Goal: Connect with others: Connect with others

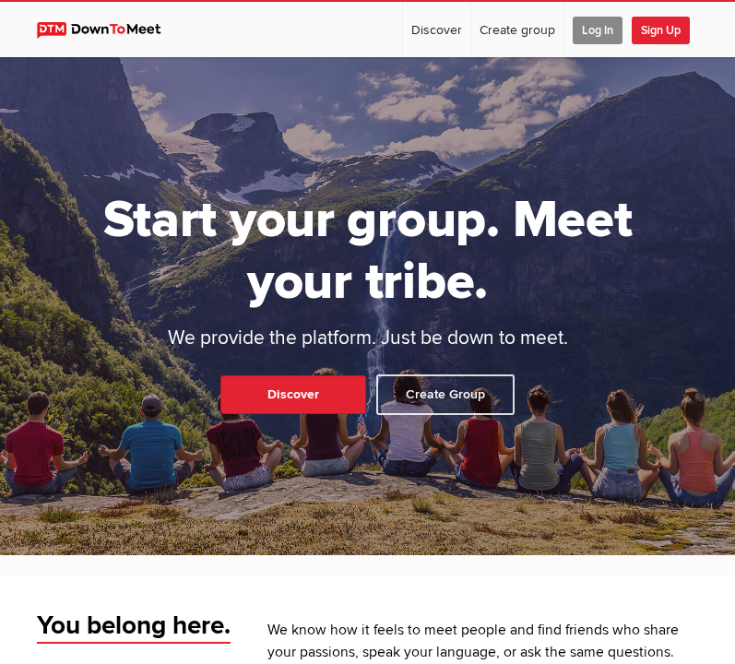
click at [660, 36] on span "Sign Up" at bounding box center [660, 31] width 58 height 28
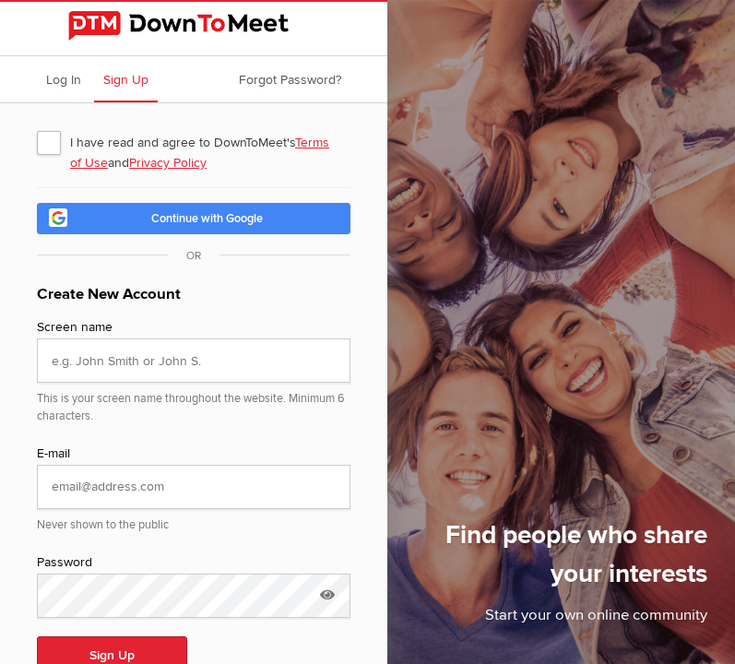
click at [51, 147] on span "I have read and agree to DownToMeet's Terms of Use and Privacy Policy" at bounding box center [193, 141] width 313 height 33
click at [37, 125] on input "I have read and agree to DownToMeet's Terms of Use and Privacy Policy" at bounding box center [36, 124] width 1 height 1
checkbox input "true"
type input "[PERSON_NAME]"
type input "[EMAIL_ADDRESS][DOMAIN_NAME]"
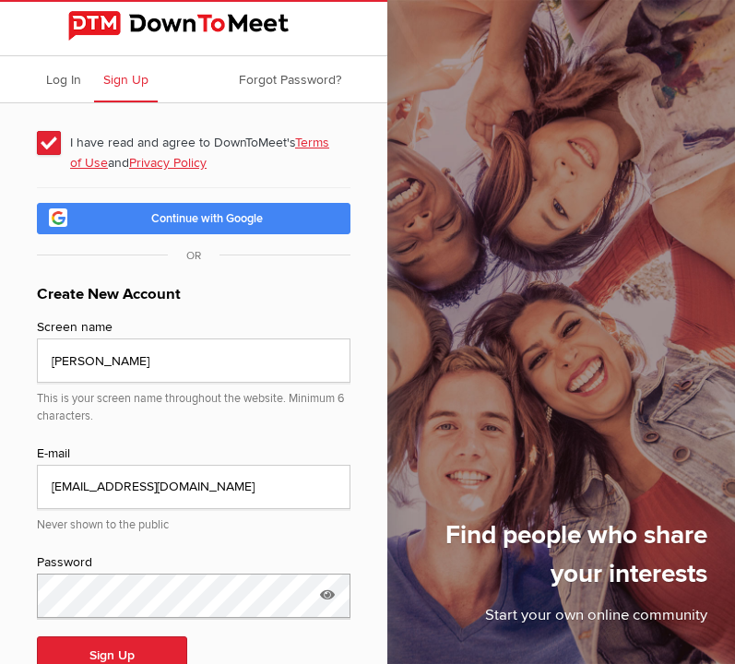
scroll to position [53, 0]
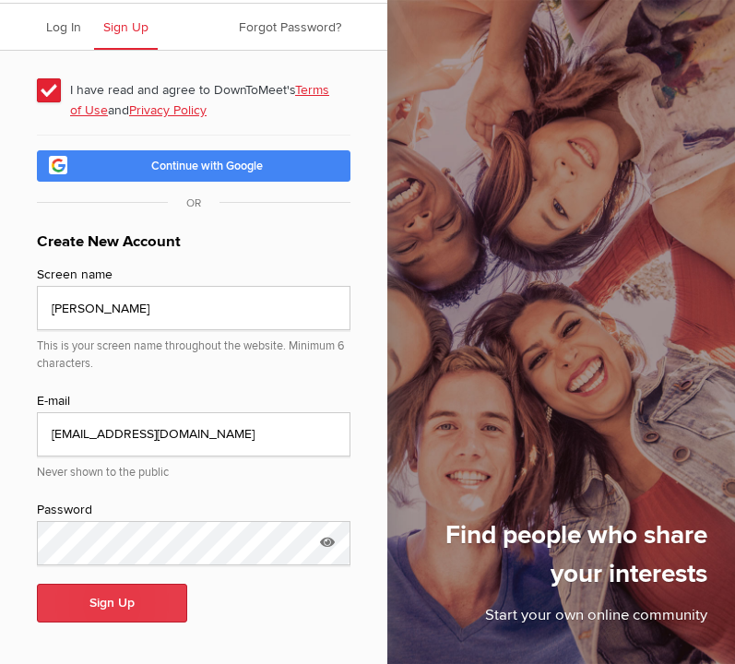
click at [132, 602] on button "Sign Up" at bounding box center [112, 603] width 150 height 39
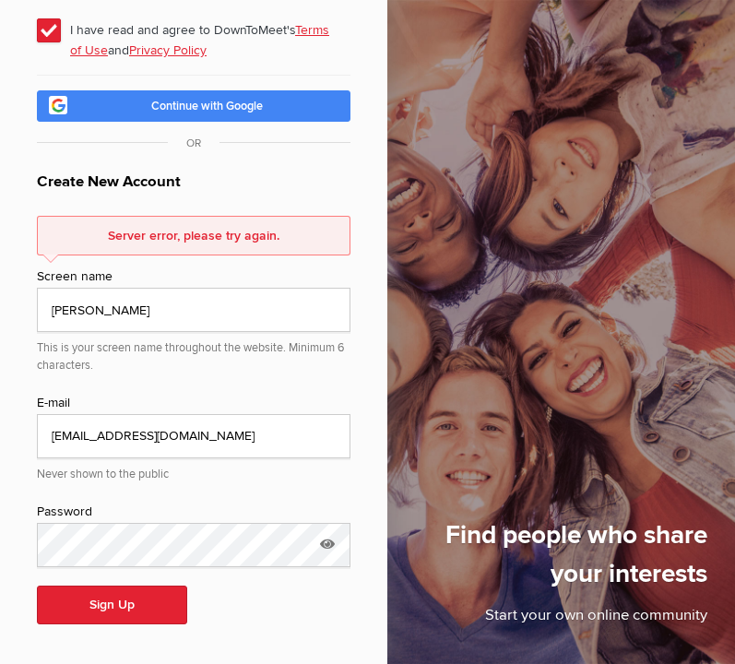
scroll to position [112, 0]
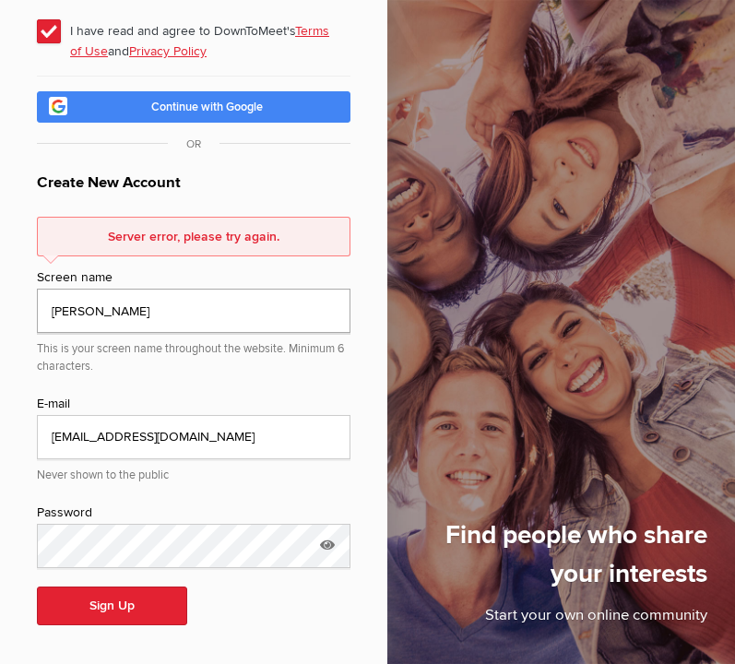
click at [190, 312] on input "[PERSON_NAME]" at bounding box center [193, 311] width 313 height 44
click at [95, 596] on button "Sign Up" at bounding box center [112, 605] width 150 height 39
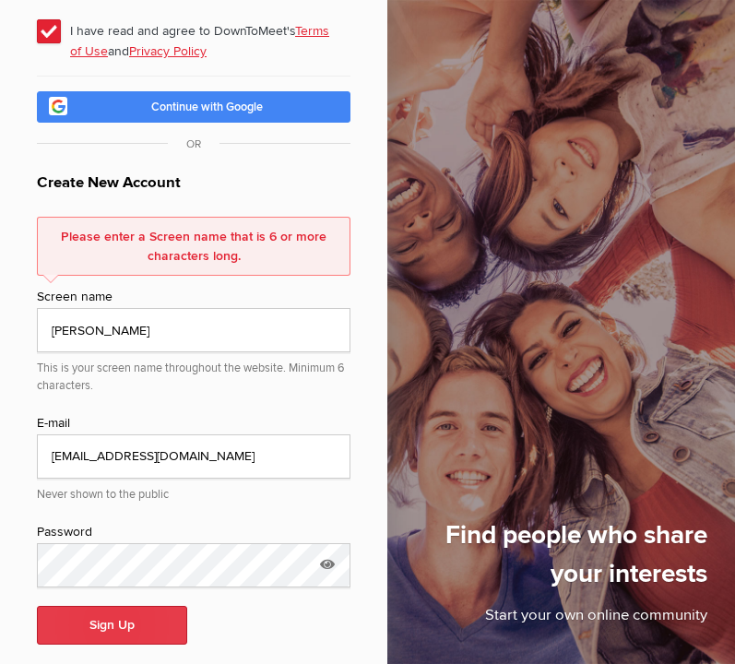
scroll to position [131, 0]
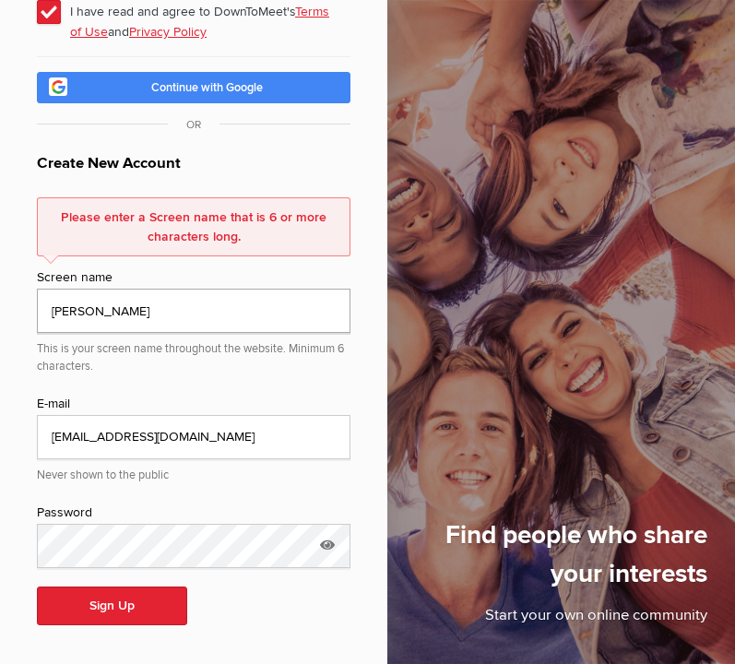
click at [189, 326] on input "[PERSON_NAME]" at bounding box center [193, 311] width 313 height 44
type input "Gary G."
click at [102, 598] on button "Sign Up" at bounding box center [112, 605] width 150 height 39
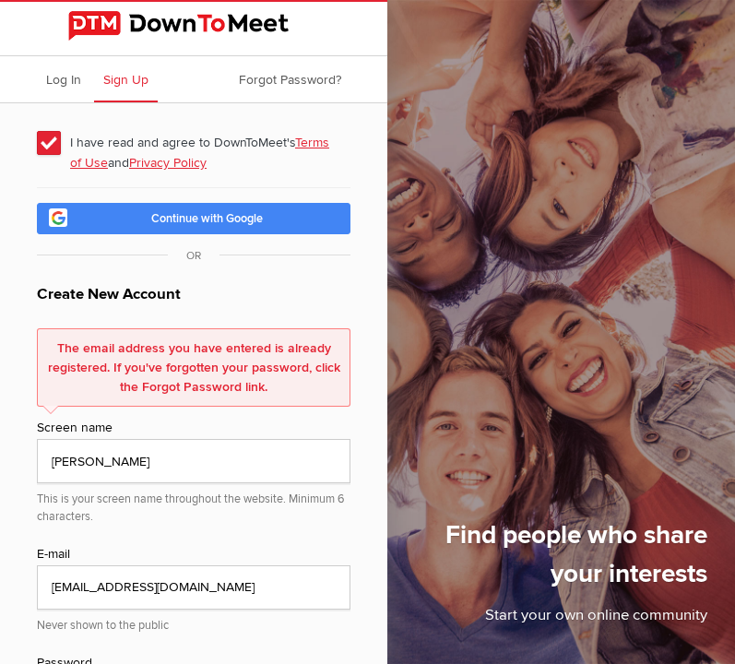
scroll to position [0, 0]
click at [302, 76] on span "Forgot Password?" at bounding box center [290, 80] width 102 height 16
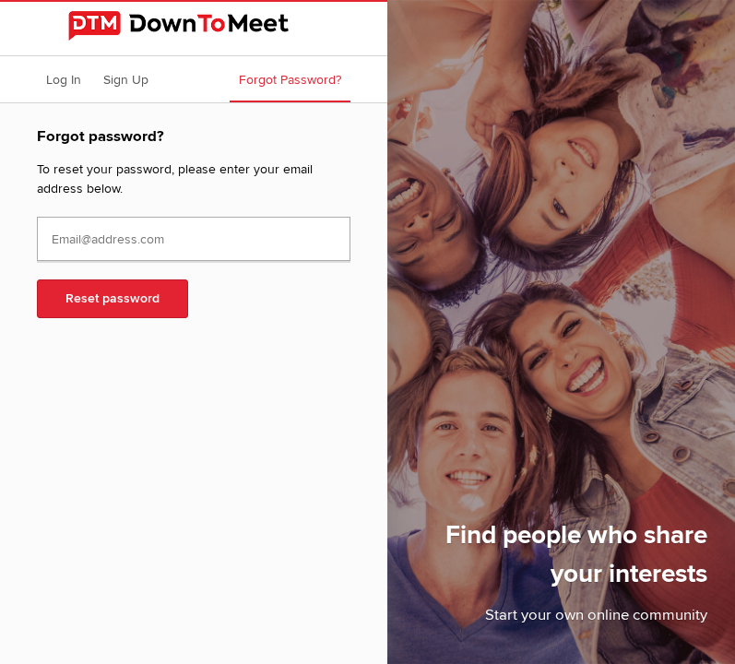
click at [220, 236] on input "text" at bounding box center [193, 239] width 313 height 44
type input "[EMAIL_ADDRESS][DOMAIN_NAME]"
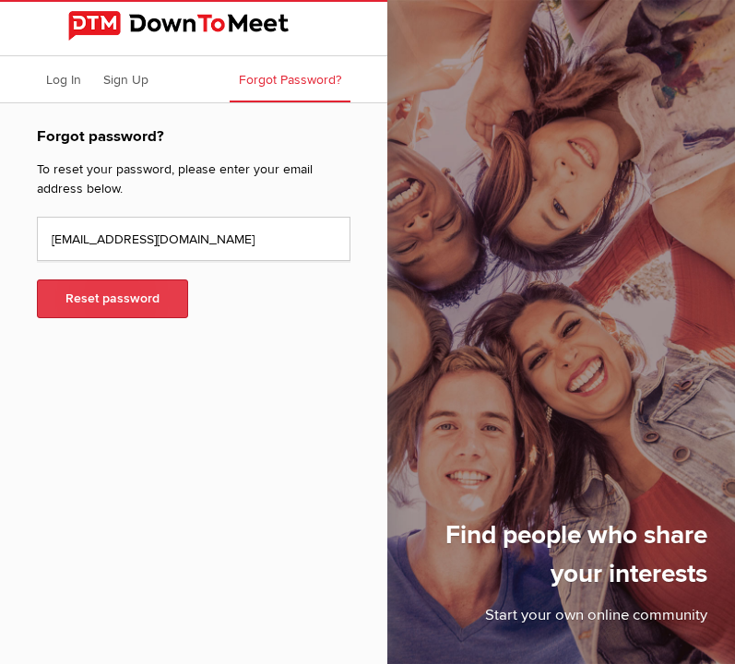
click at [141, 300] on button "Reset password" at bounding box center [112, 298] width 151 height 39
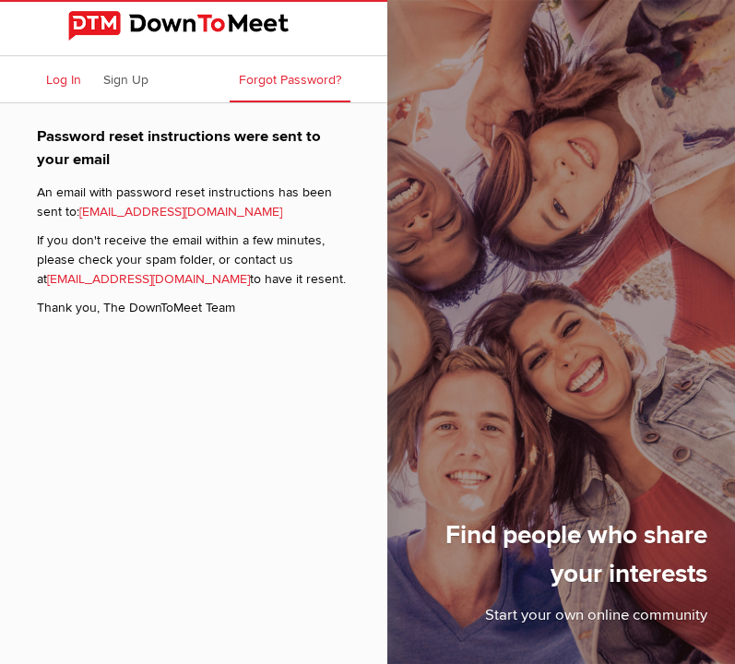
click at [56, 82] on span "Log In" at bounding box center [63, 80] width 35 height 16
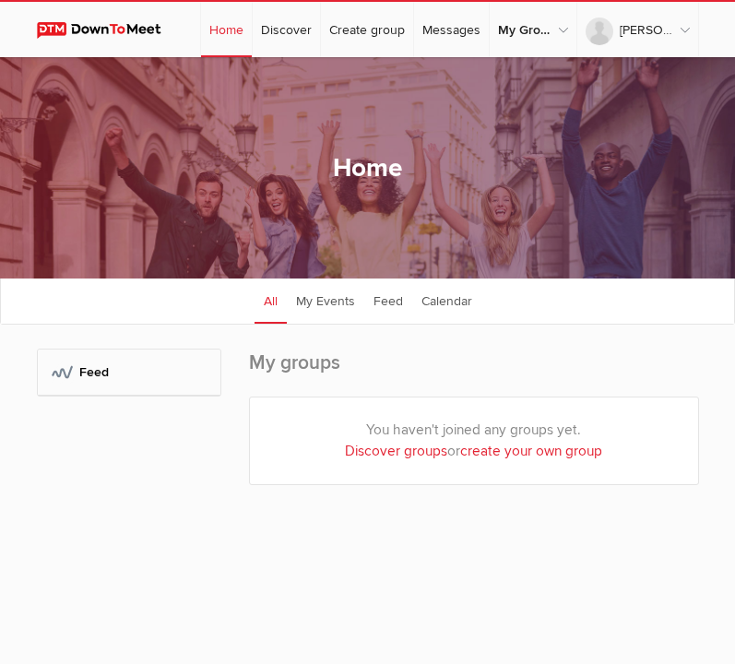
click at [162, 297] on ul "All My Events Feed Calendar" at bounding box center [367, 300] width 733 height 46
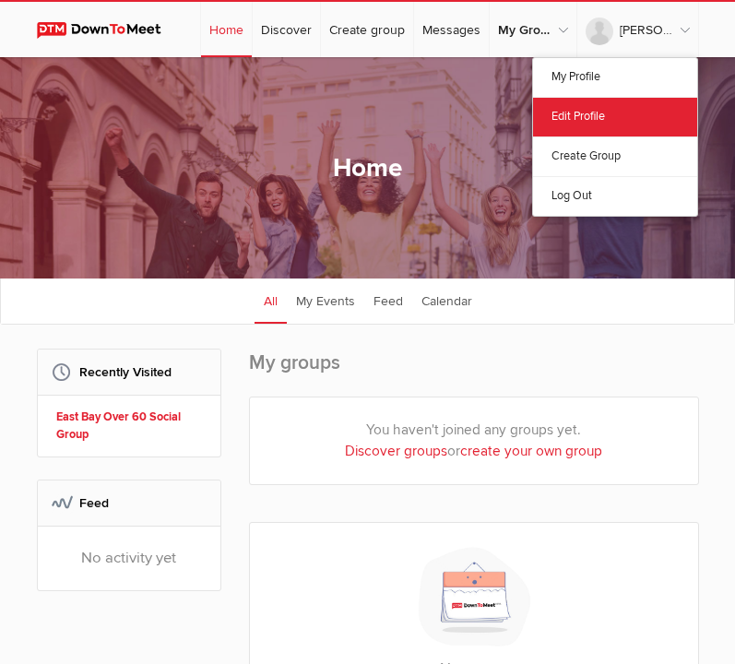
click at [595, 115] on link "Edit Profile" at bounding box center [615, 117] width 164 height 40
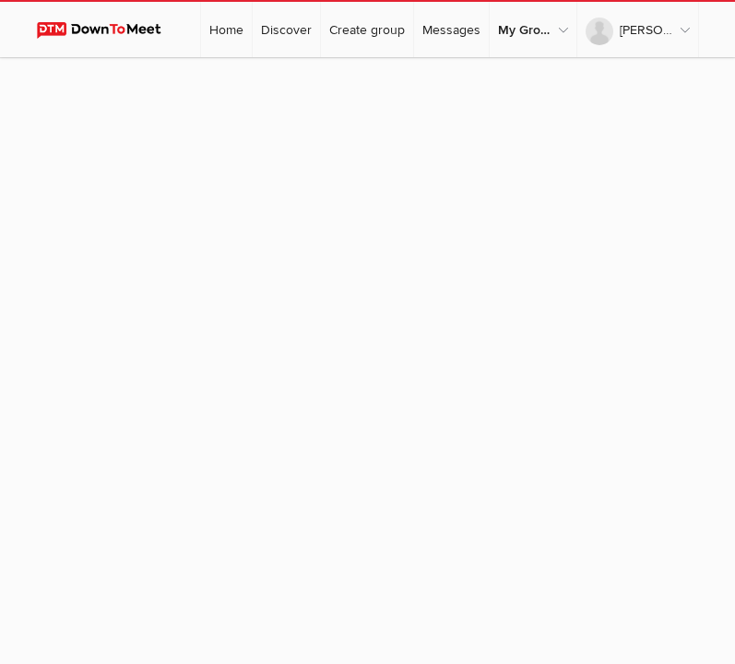
select select "[GEOGRAPHIC_DATA]"
select select "CA"
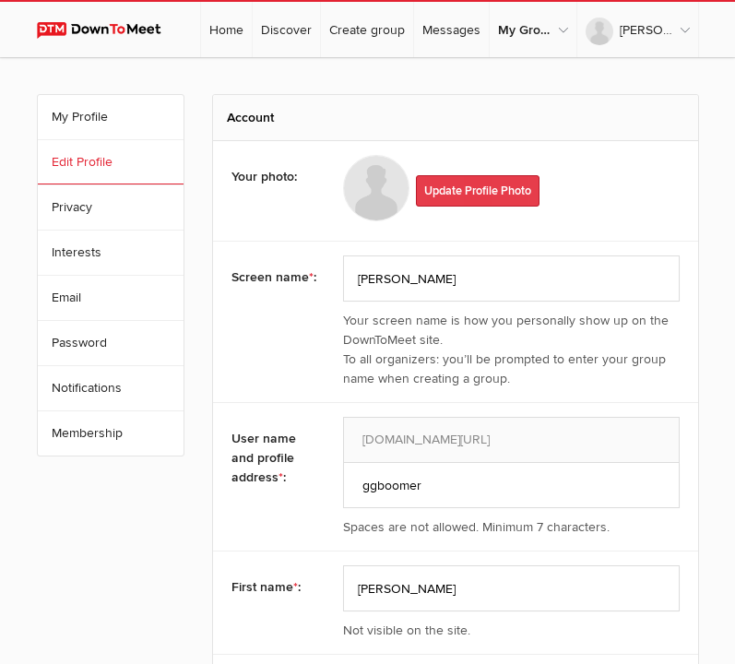
click at [496, 187] on link "Update Profile Photo" at bounding box center [478, 190] width 124 height 31
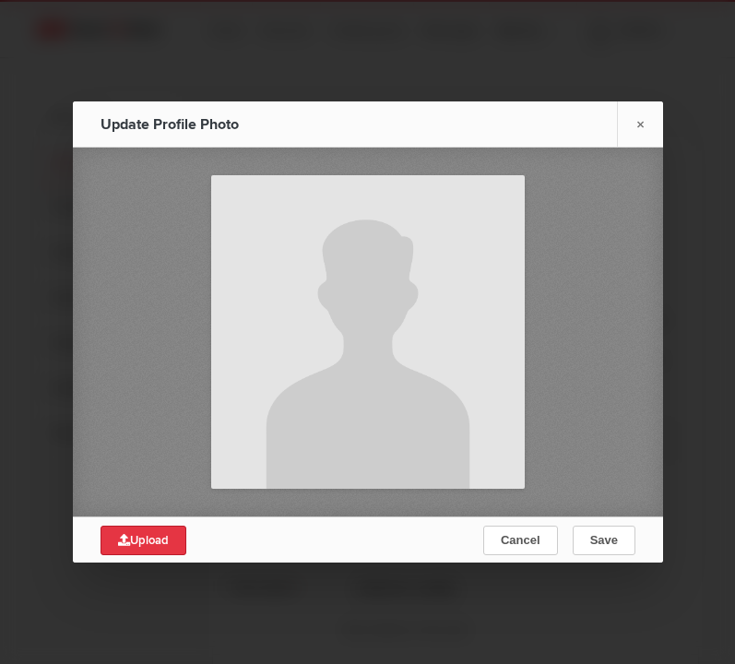
click at [159, 538] on span "Upload" at bounding box center [143, 540] width 51 height 15
type input "C:\fakepath\Resized_20210703_175910.jpeg"
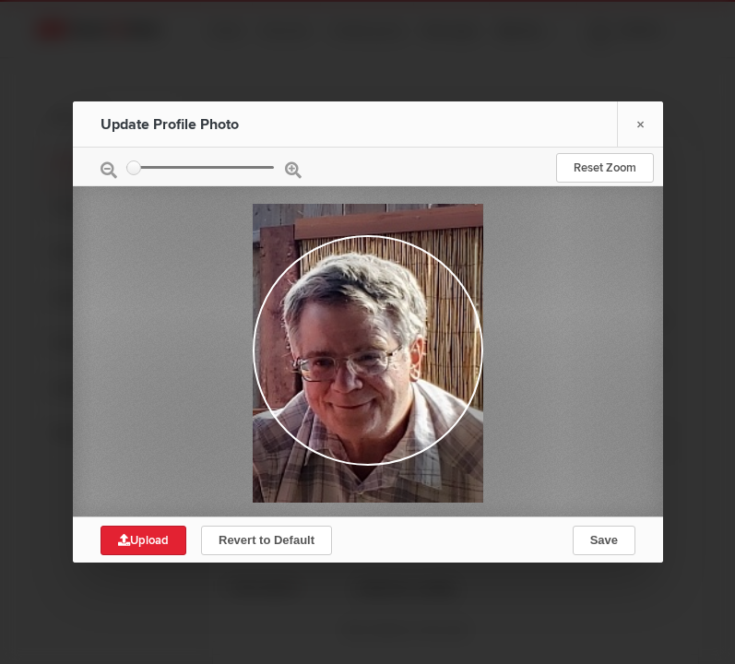
drag, startPoint x: 368, startPoint y: 365, endPoint x: 411, endPoint y: 365, distance: 43.3
click at [411, 367] on div at bounding box center [368, 353] width 230 height 299
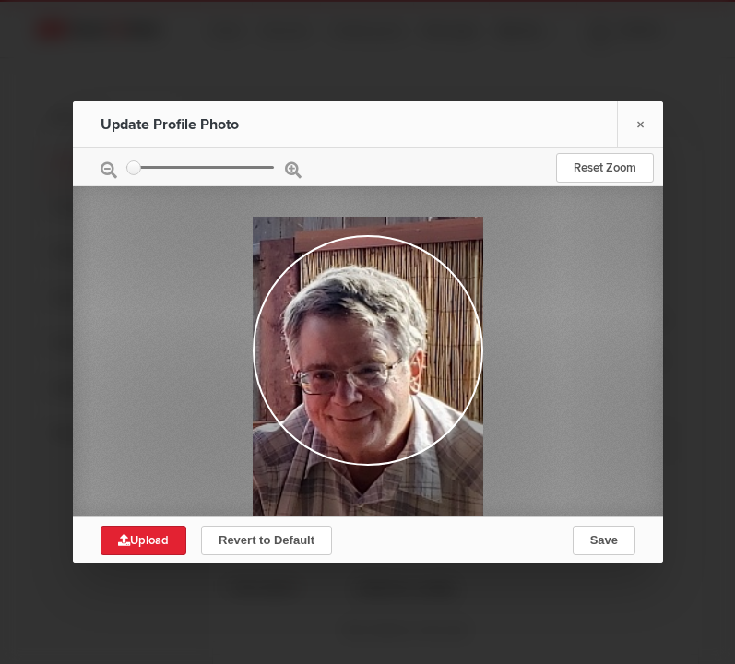
drag, startPoint x: 320, startPoint y: 310, endPoint x: 381, endPoint y: 324, distance: 62.6
click at [381, 324] on div at bounding box center [368, 366] width 230 height 299
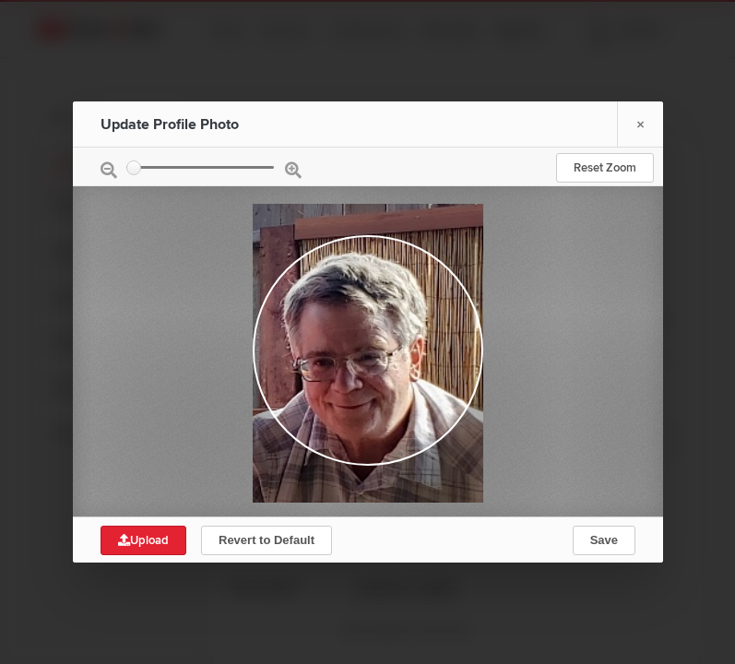
drag, startPoint x: 381, startPoint y: 324, endPoint x: 411, endPoint y: 310, distance: 33.4
click at [411, 310] on div at bounding box center [368, 353] width 230 height 299
click at [599, 537] on span "Save" at bounding box center [603, 540] width 28 height 14
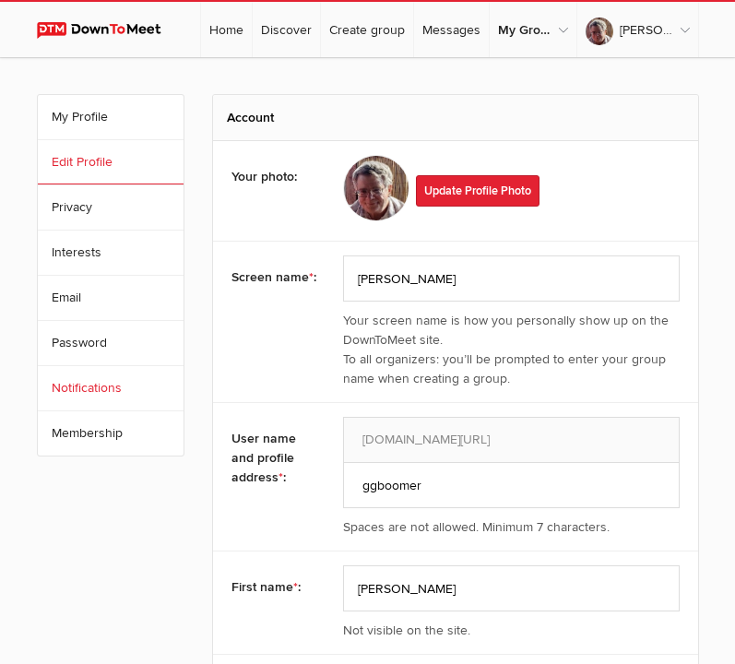
click at [181, 394] on link "Notifications" at bounding box center [111, 388] width 146 height 44
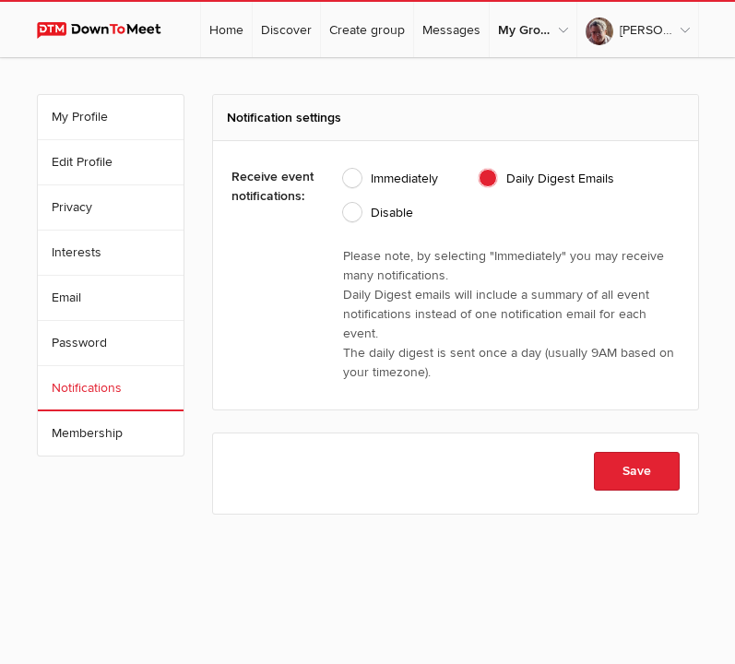
click at [131, 29] on img at bounding box center [107, 30] width 141 height 17
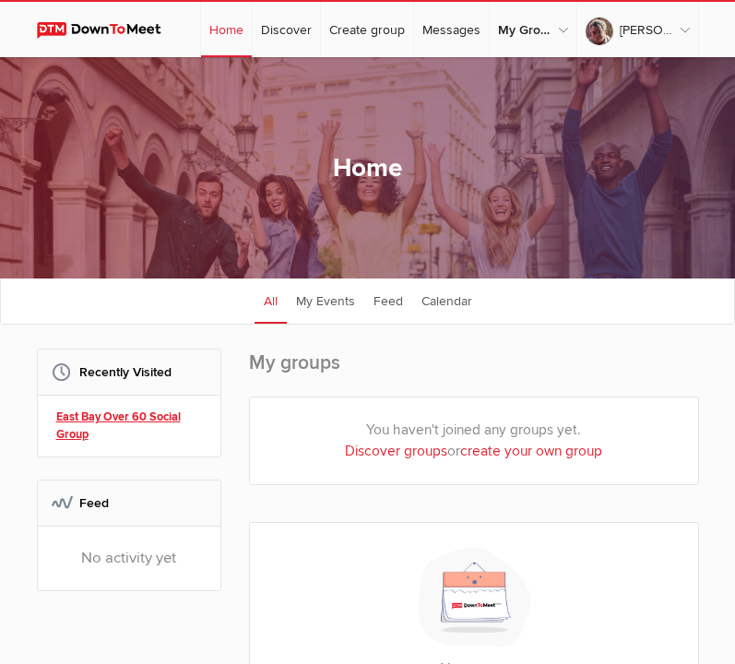
click at [135, 417] on link "East Bay Over 60 Social Group" at bounding box center [131, 425] width 151 height 35
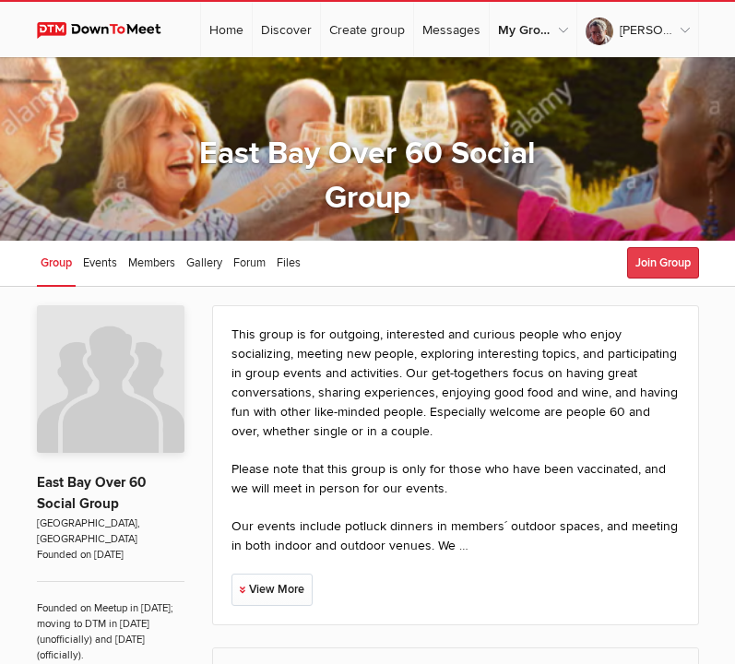
click at [659, 256] on button "Join Group" at bounding box center [663, 262] width 72 height 31
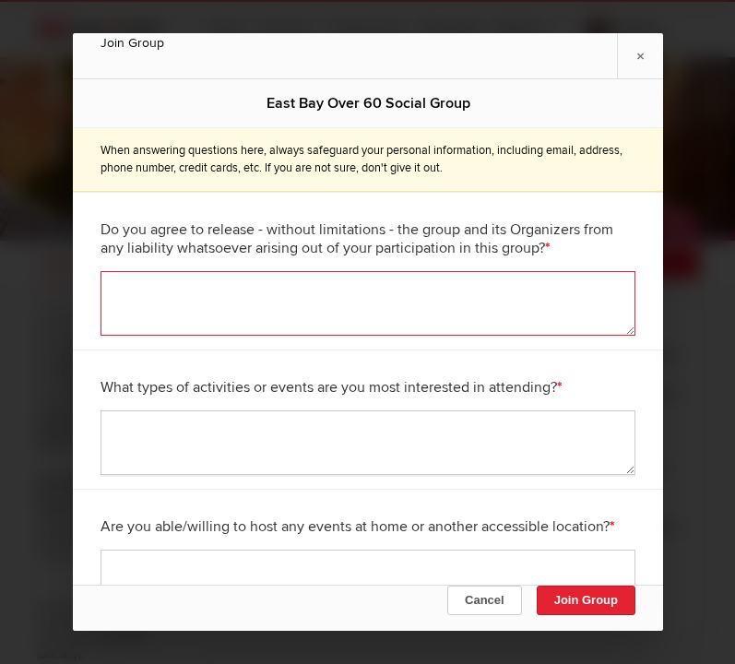
click at [487, 299] on textarea at bounding box center [367, 303] width 535 height 65
type textarea "Yes"
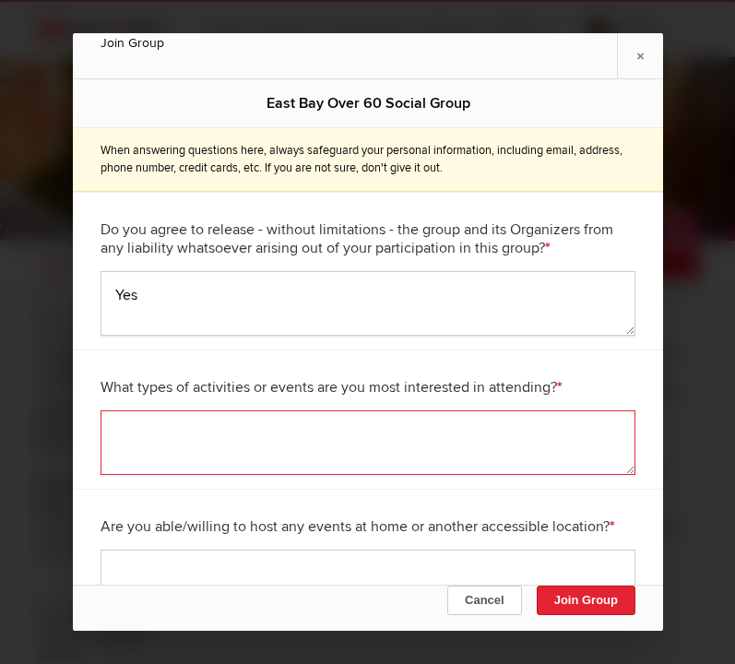
click at [462, 441] on textarea at bounding box center [367, 442] width 535 height 65
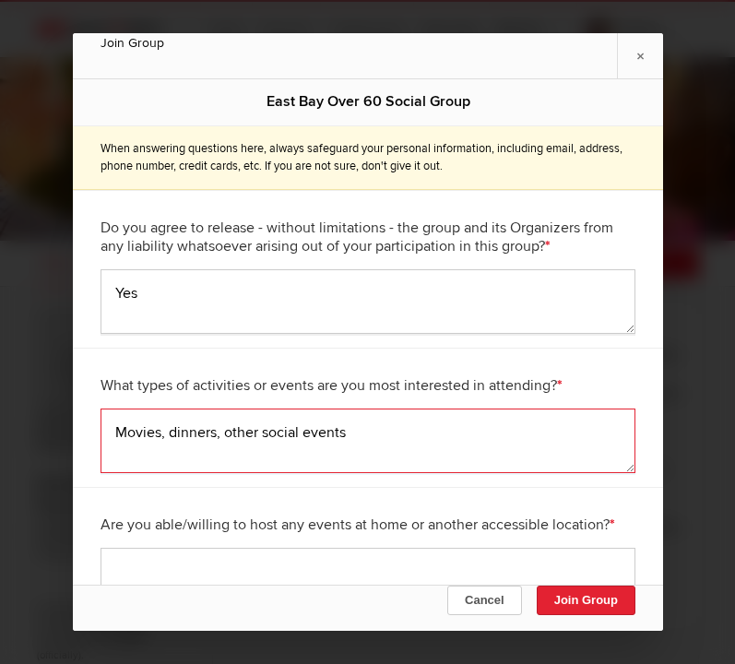
scroll to position [1, 0]
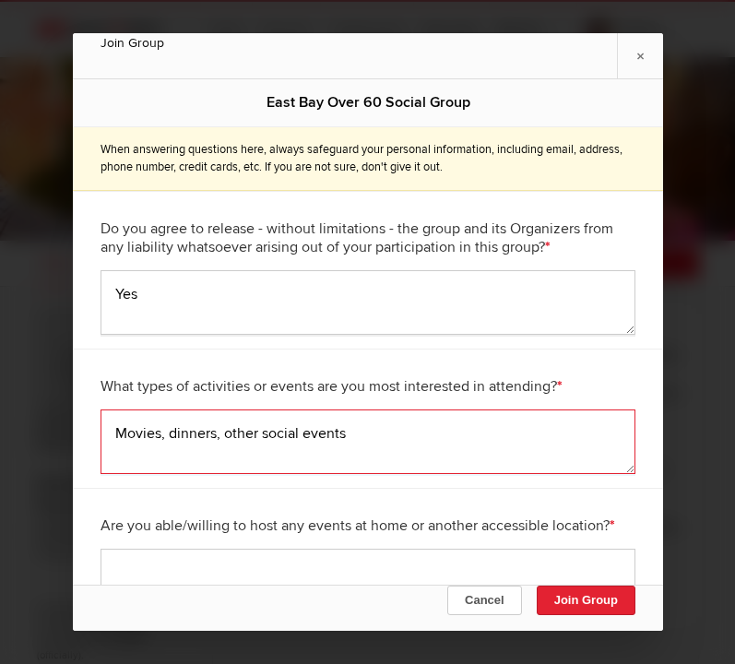
type textarea "Movies, dinners, other social events"
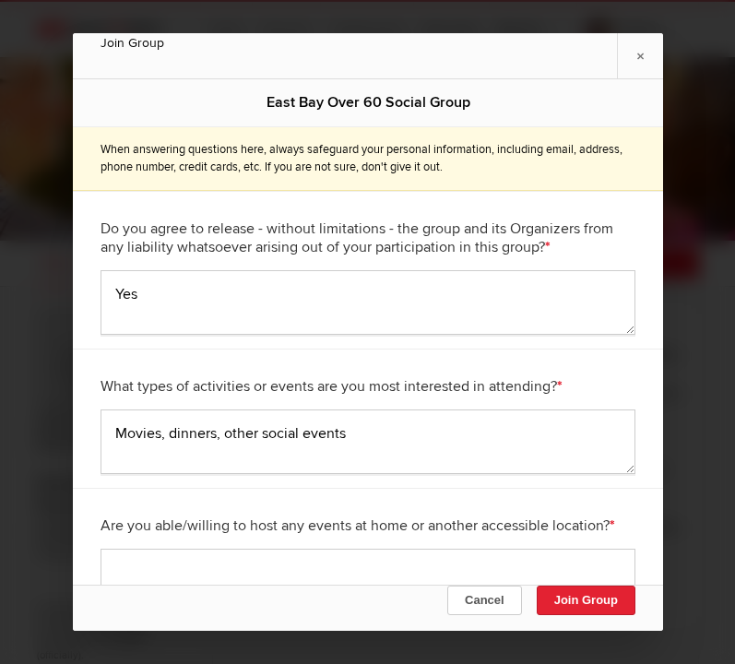
click at [286, 541] on div "Are you able/willing to host any events at home or another accessible location?…" at bounding box center [367, 525] width 535 height 46
click at [288, 557] on textarea at bounding box center [367, 581] width 535 height 65
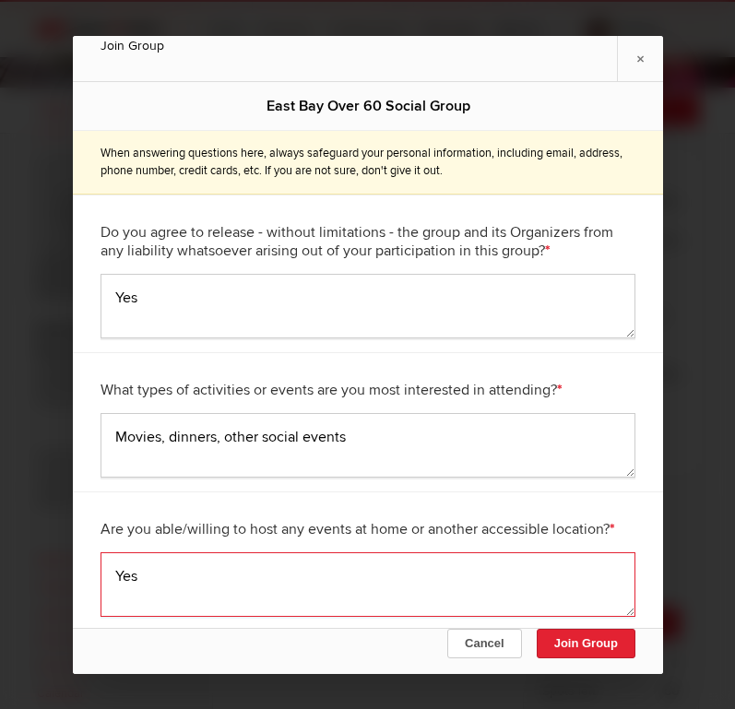
scroll to position [0, 0]
type textarea "Yes"
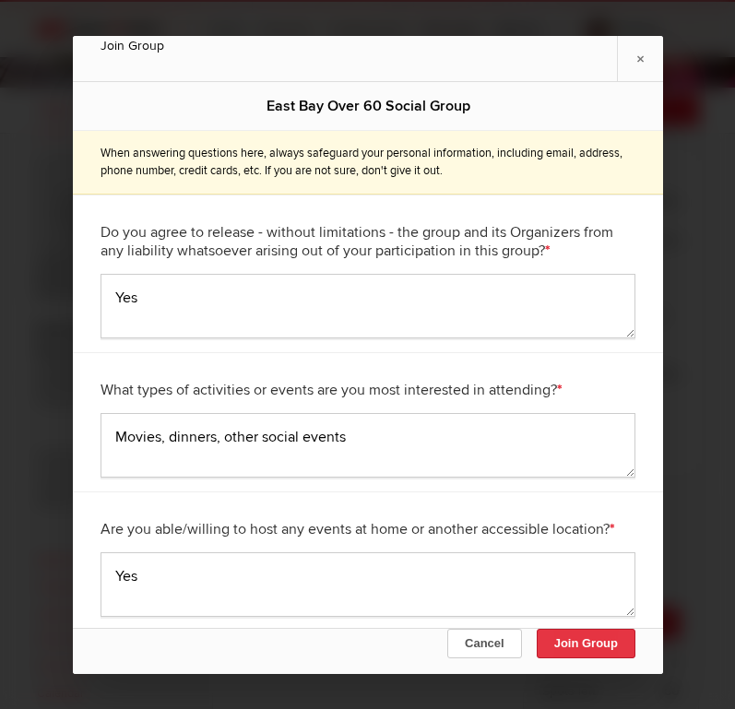
click at [611, 645] on button "Join Group" at bounding box center [585, 643] width 99 height 29
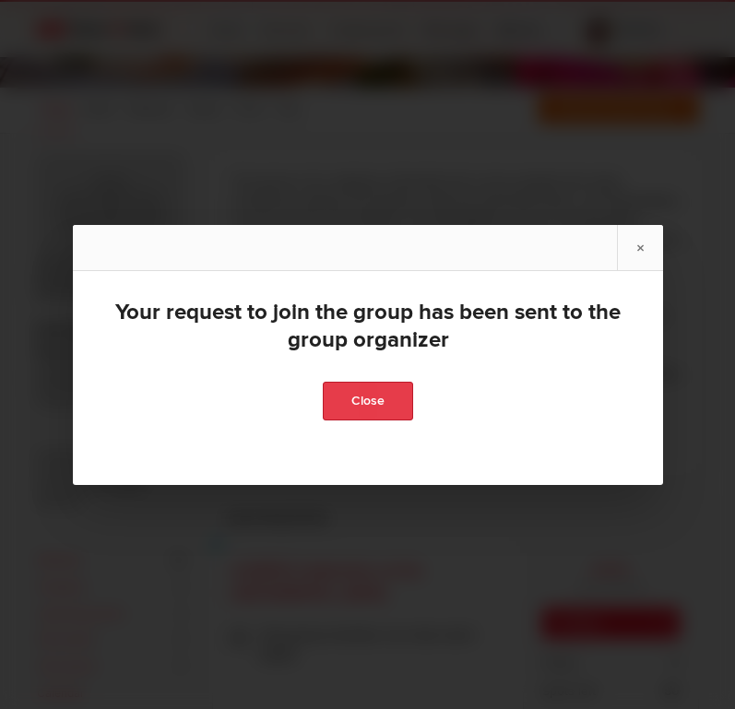
click at [358, 399] on link "Close" at bounding box center [368, 401] width 90 height 39
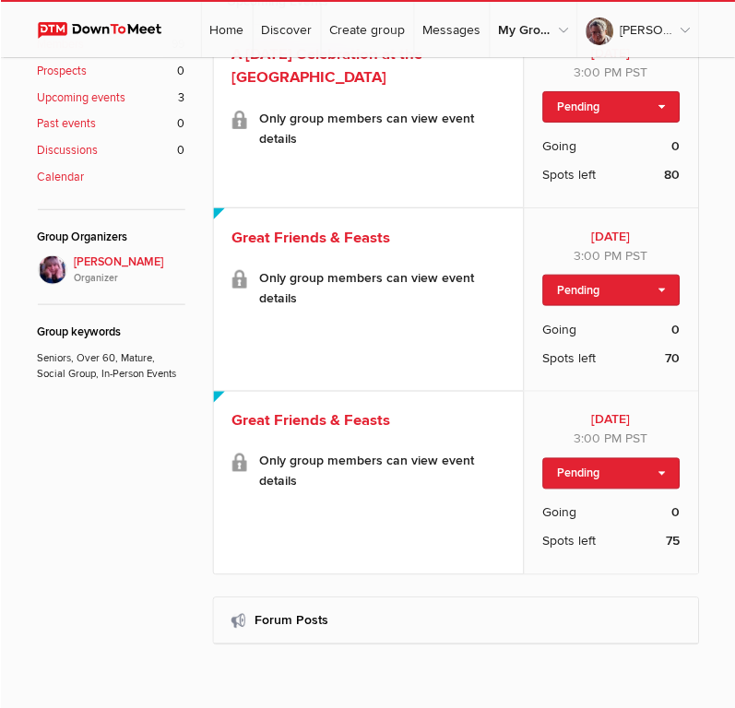
scroll to position [681, 0]
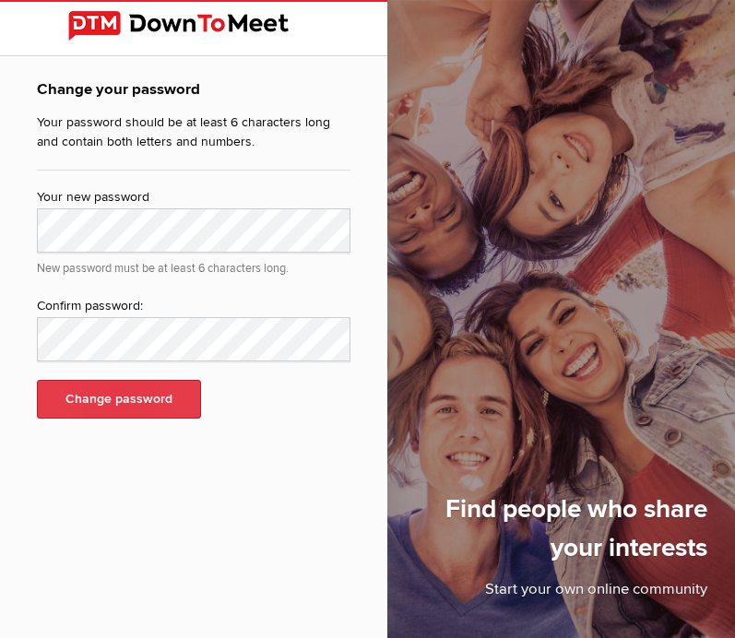
click at [150, 394] on button "Change password" at bounding box center [119, 399] width 164 height 39
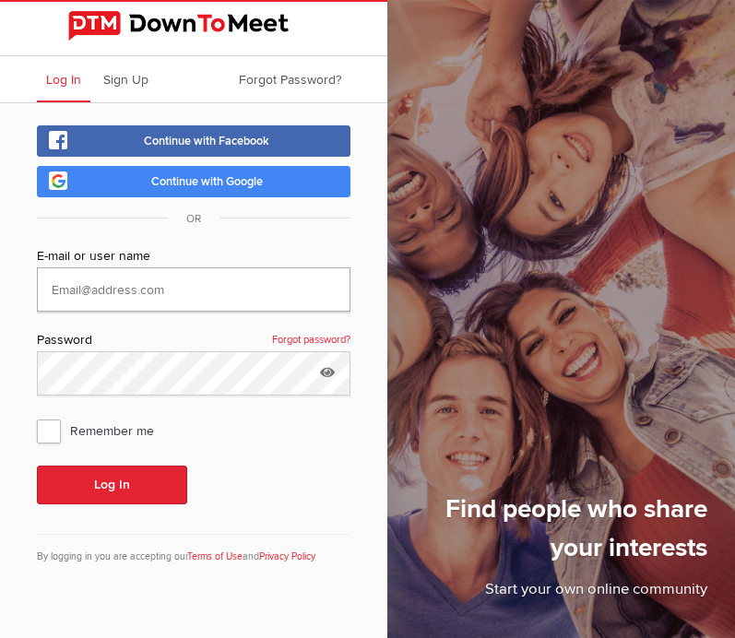
type input "[EMAIL_ADDRESS][DOMAIN_NAME]"
click at [318, 455] on div "E-mail or user name ggb1906@att.net Password Forgot password? Remember me Log I…" at bounding box center [193, 414] width 313 height 337
click at [45, 431] on span "Remember me" at bounding box center [105, 430] width 136 height 33
click at [37, 414] on input "Remember me" at bounding box center [36, 413] width 1 height 1
checkbox input "true"
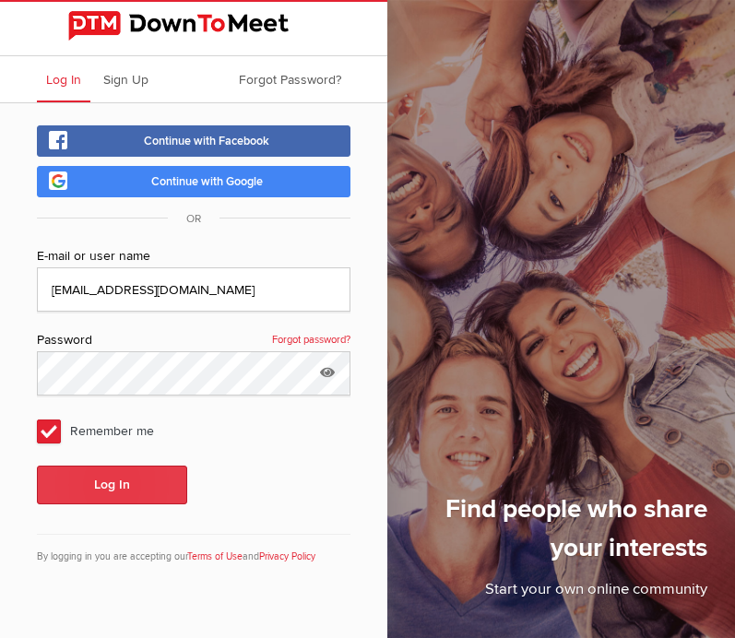
click at [122, 489] on button "Log In" at bounding box center [112, 485] width 150 height 39
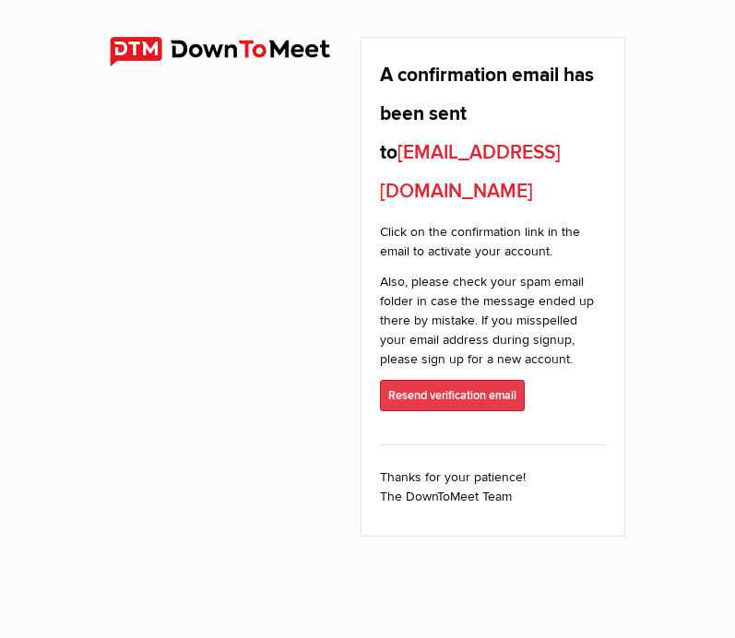
click at [469, 380] on button "Resend verification email" at bounding box center [452, 395] width 145 height 31
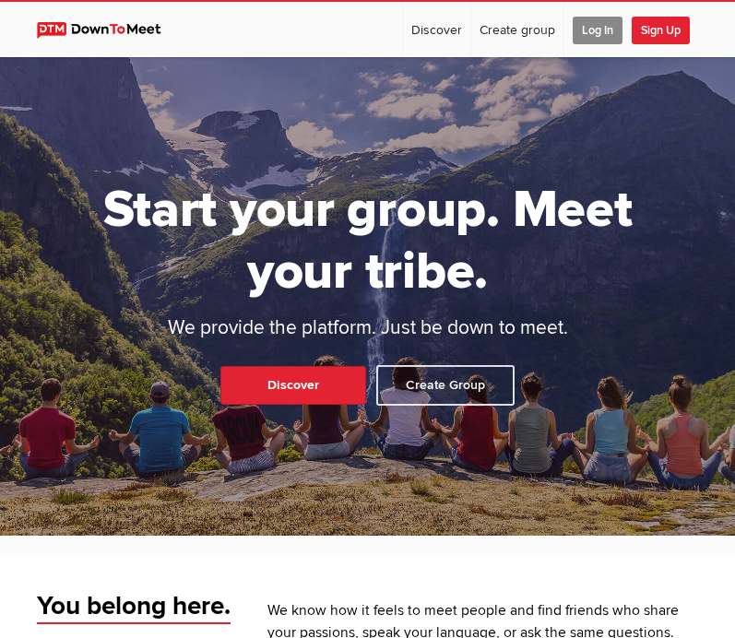
click at [608, 24] on span "Log In" at bounding box center [597, 31] width 50 height 28
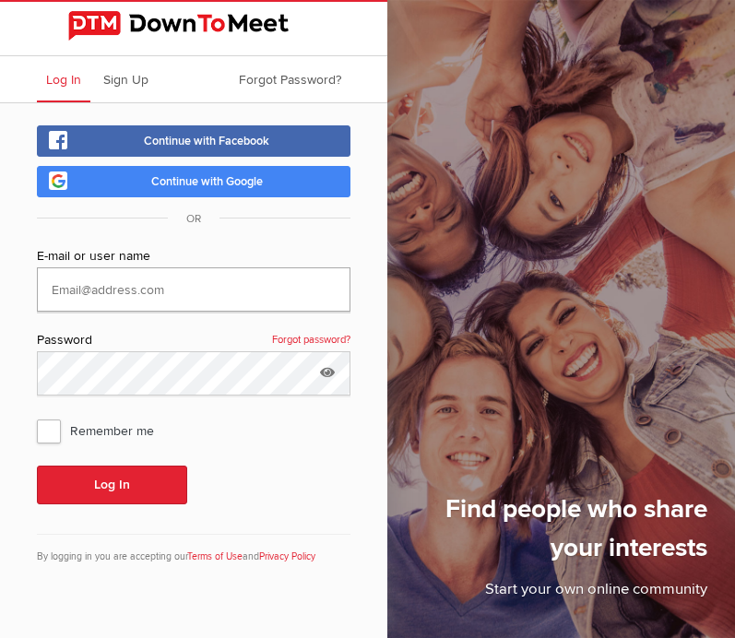
type input "[EMAIL_ADDRESS][DOMAIN_NAME]"
click at [49, 429] on span "Remember me" at bounding box center [105, 430] width 136 height 33
click at [37, 414] on input "Remember me" at bounding box center [36, 413] width 1 height 1
checkbox input "true"
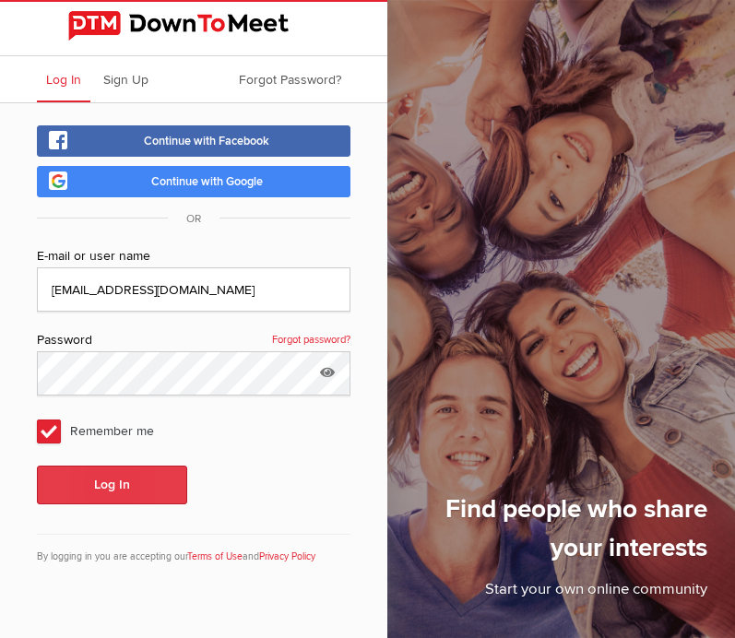
click at [110, 488] on button "Log In" at bounding box center [112, 485] width 150 height 39
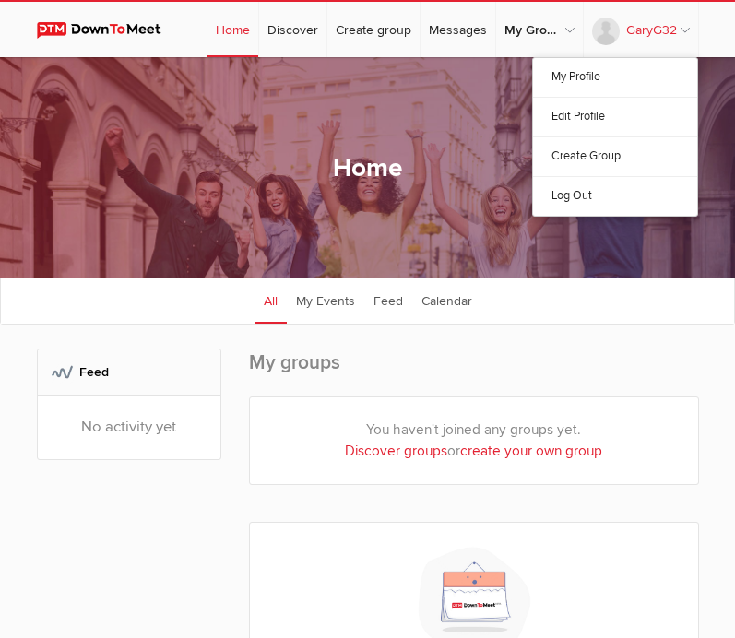
click at [678, 31] on link "GaryG32" at bounding box center [641, 29] width 114 height 55
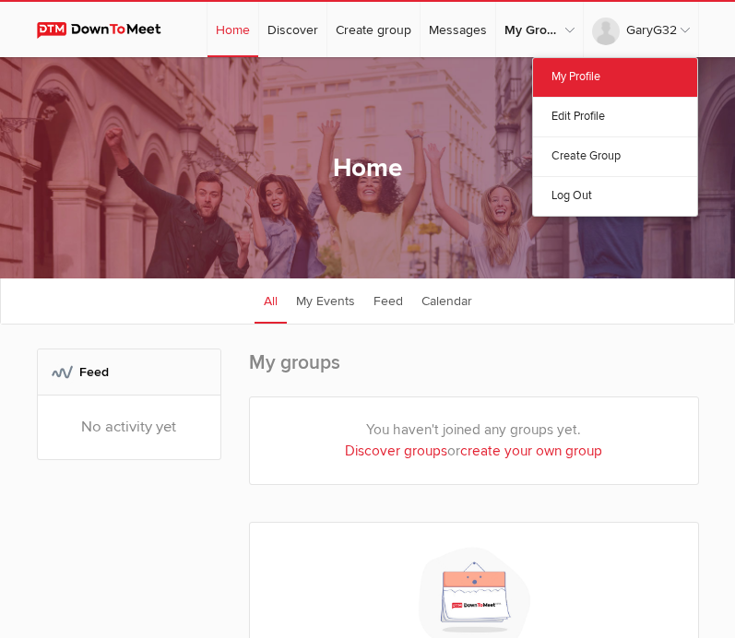
click at [591, 74] on link "My Profile" at bounding box center [615, 77] width 164 height 39
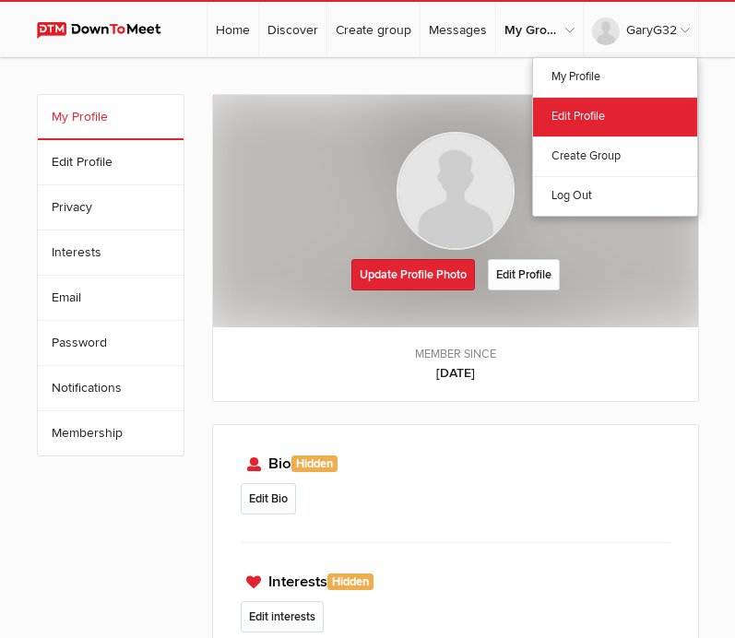
click at [577, 124] on link "Edit Profile" at bounding box center [615, 117] width 164 height 40
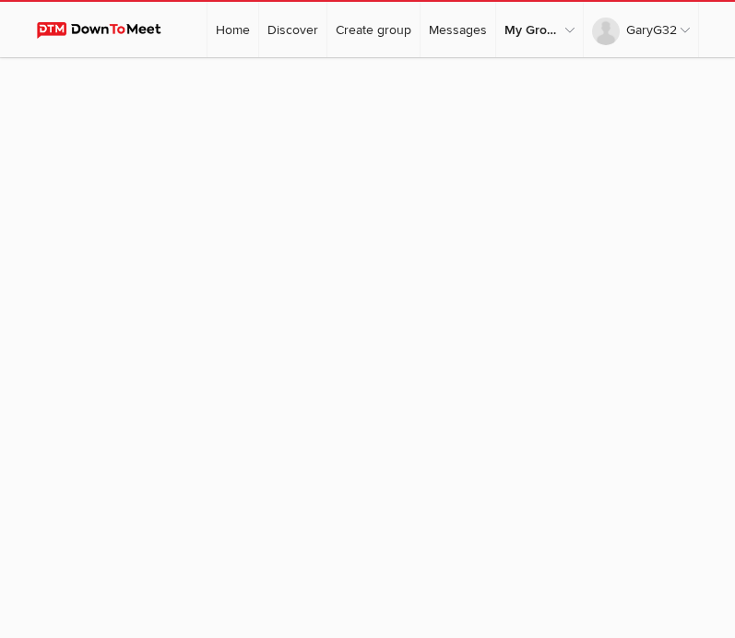
select select
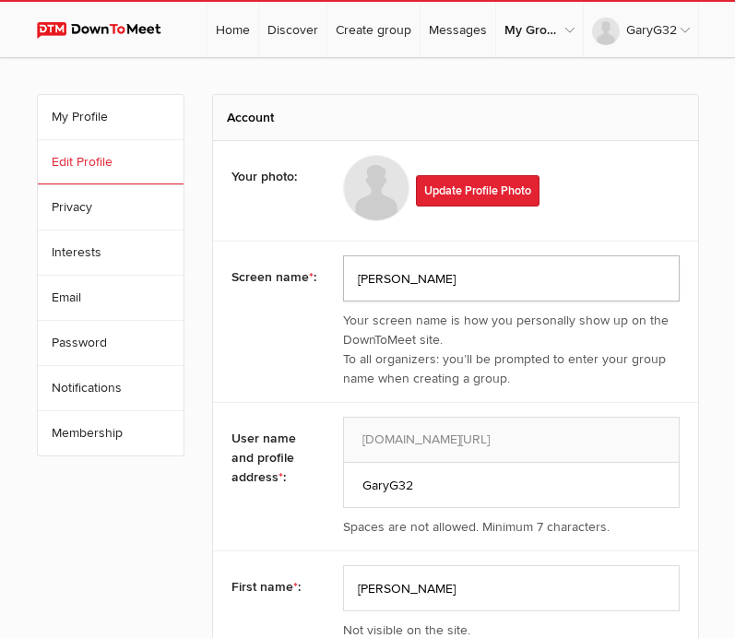
type input "[PERSON_NAME]"
click at [260, 377] on div "Screen name * : [PERSON_NAME] Your screen name is how you personally show up on…" at bounding box center [455, 321] width 485 height 161
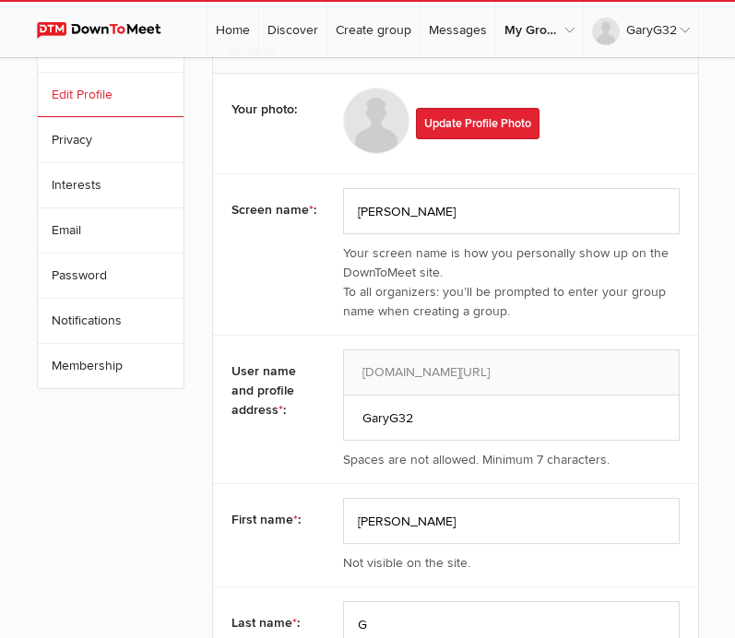
scroll to position [74, 0]
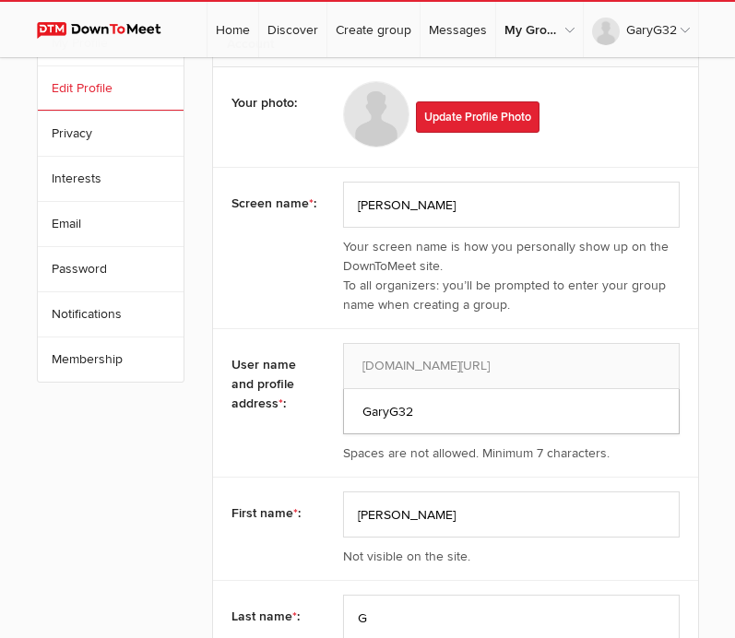
drag, startPoint x: 431, startPoint y: 416, endPoint x: 245, endPoint y: 411, distance: 186.3
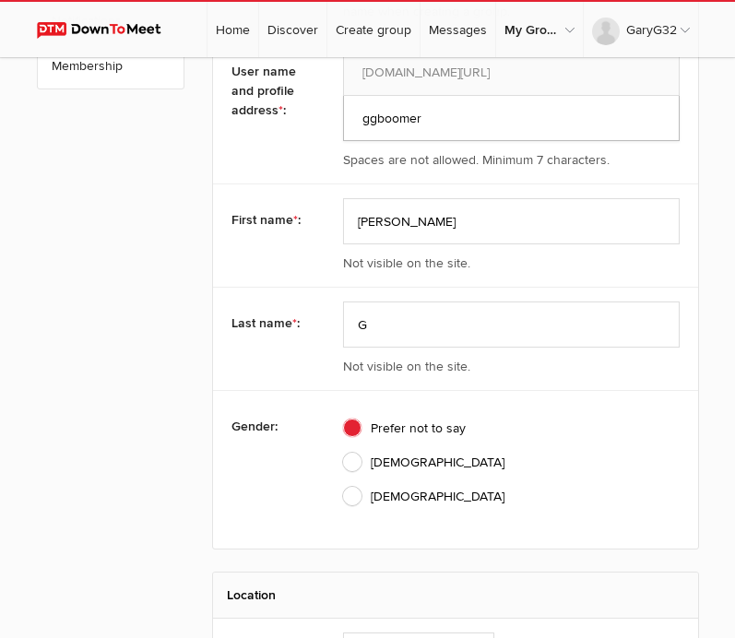
scroll to position [384, 0]
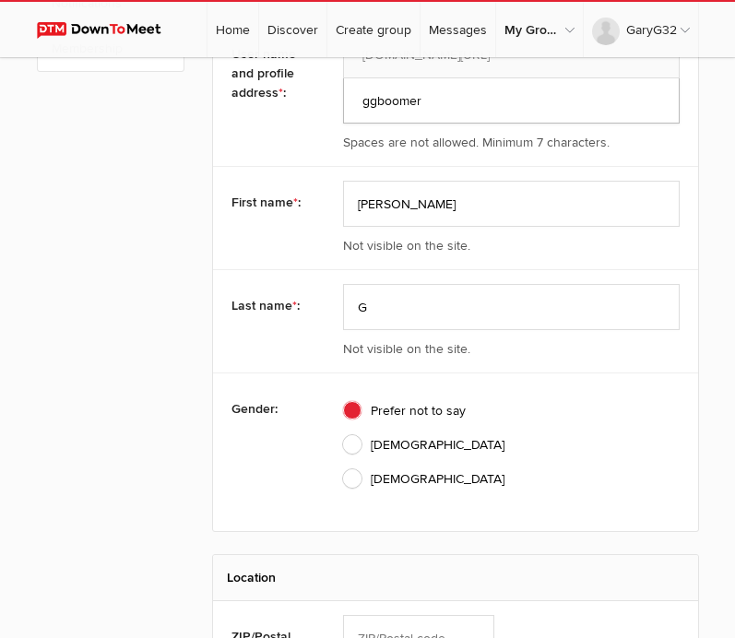
type input "ggboomer"
click at [504, 435] on span "[DEMOGRAPHIC_DATA]" at bounding box center [423, 444] width 161 height 19
click at [343, 434] on input "[DEMOGRAPHIC_DATA]" at bounding box center [342, 434] width 1 height 1
radio input "true"
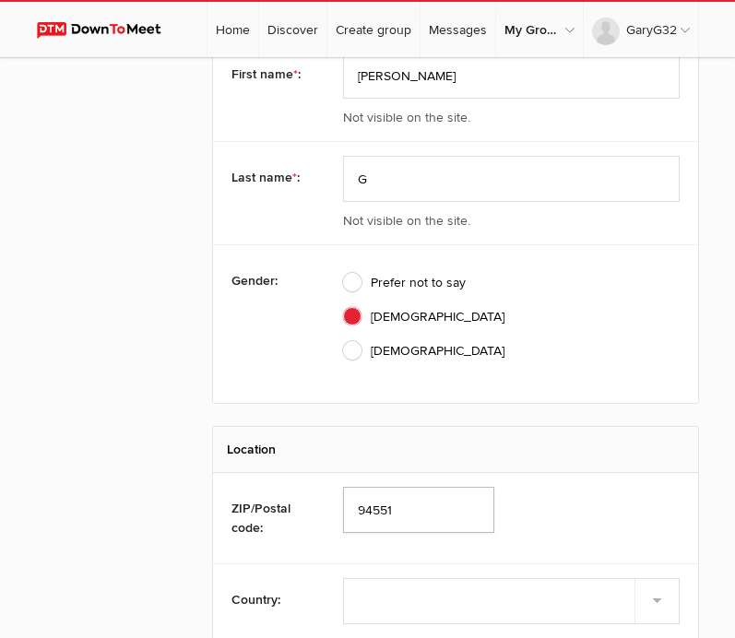
scroll to position [544, 0]
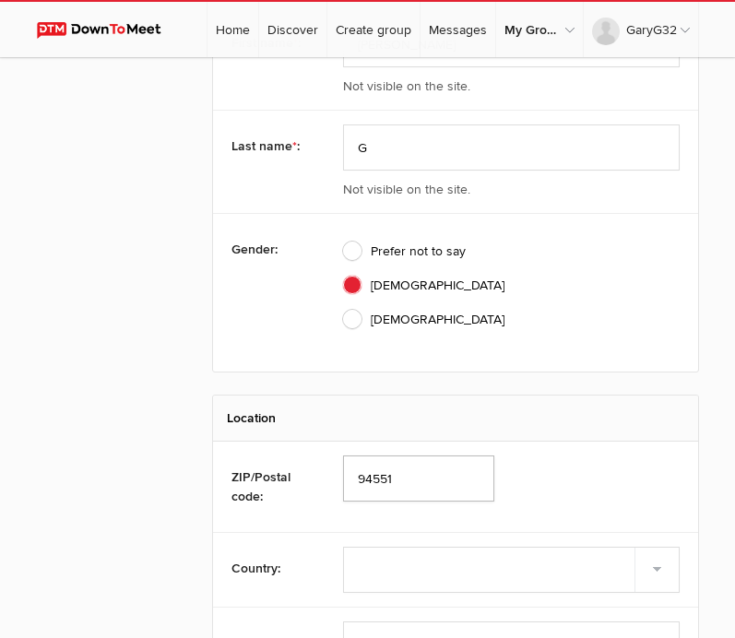
type input "94551"
select select "[GEOGRAPHIC_DATA]"
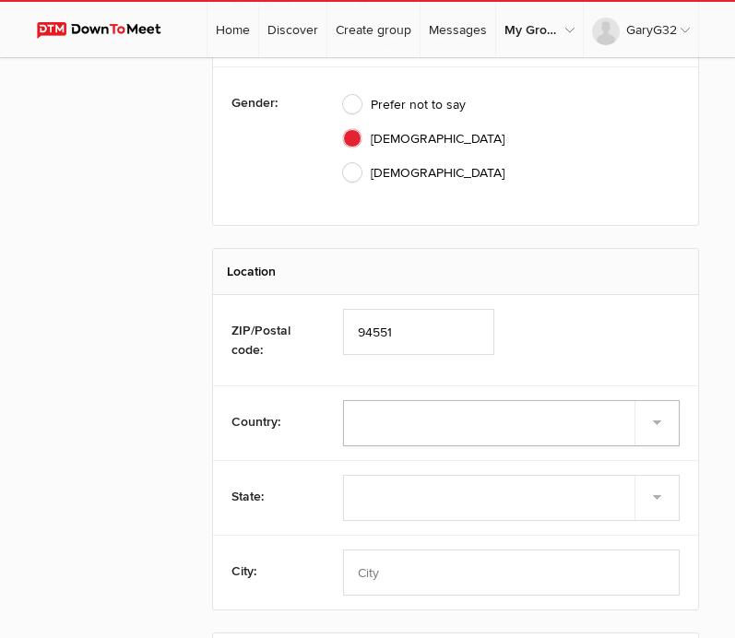
scroll to position [696, 0]
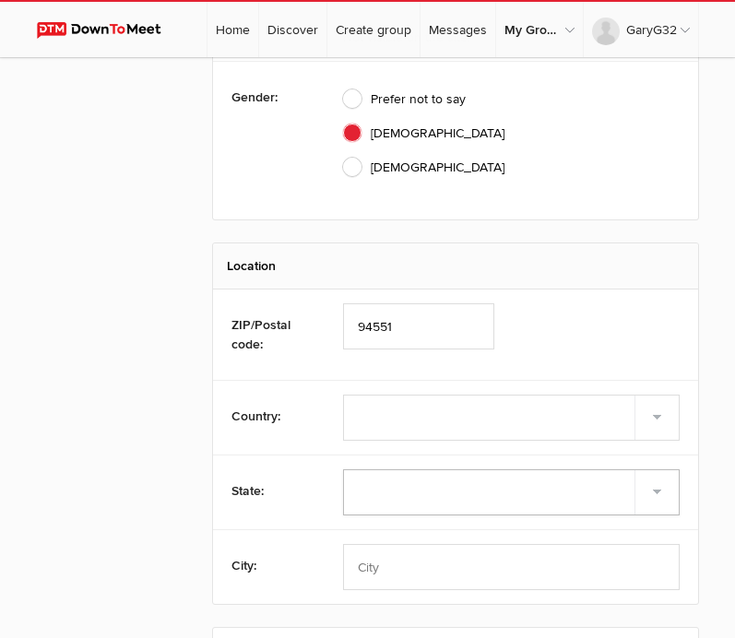
select select "CA"
type input "Liv"
type input "Livermore"
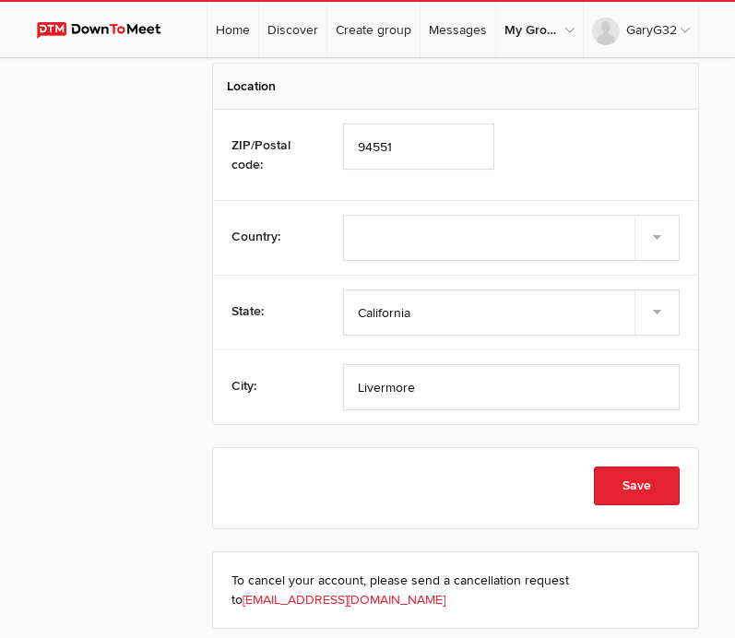
scroll to position [875, 0]
click at [632, 467] on button "Save" at bounding box center [637, 486] width 86 height 39
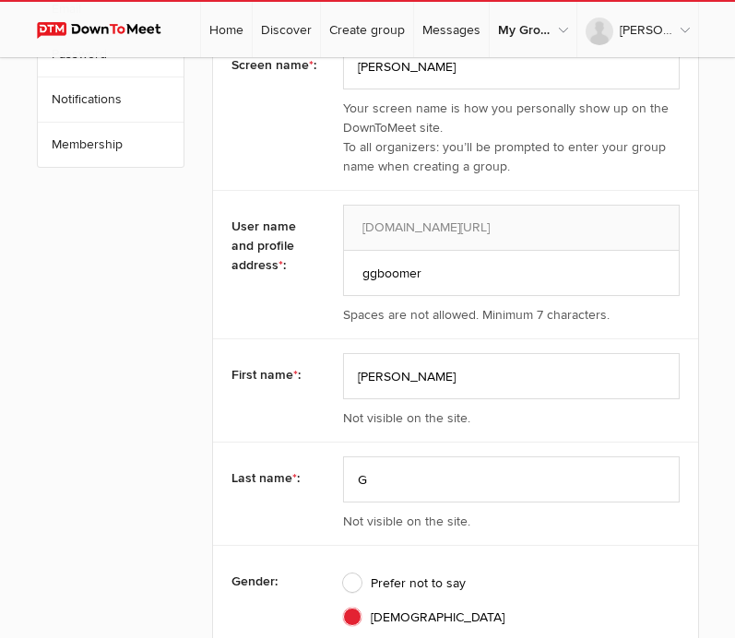
scroll to position [0, 0]
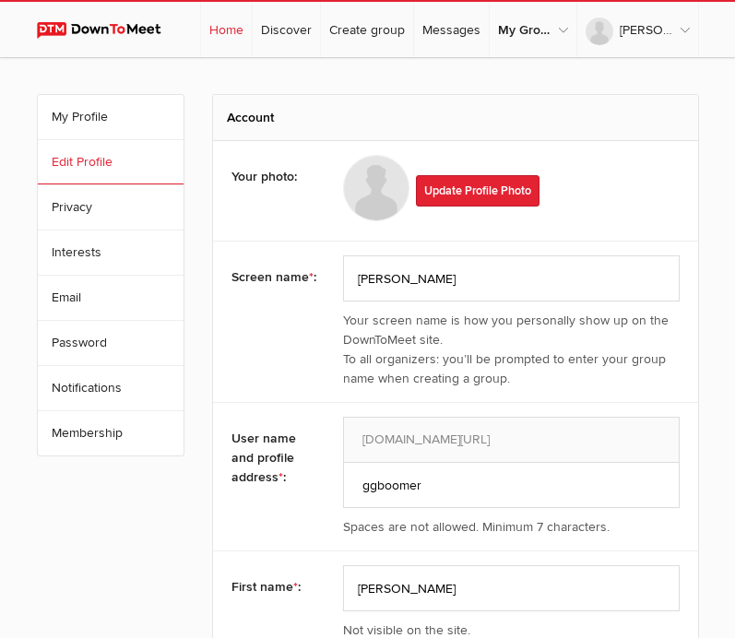
click at [242, 25] on link "Home" at bounding box center [226, 29] width 51 height 55
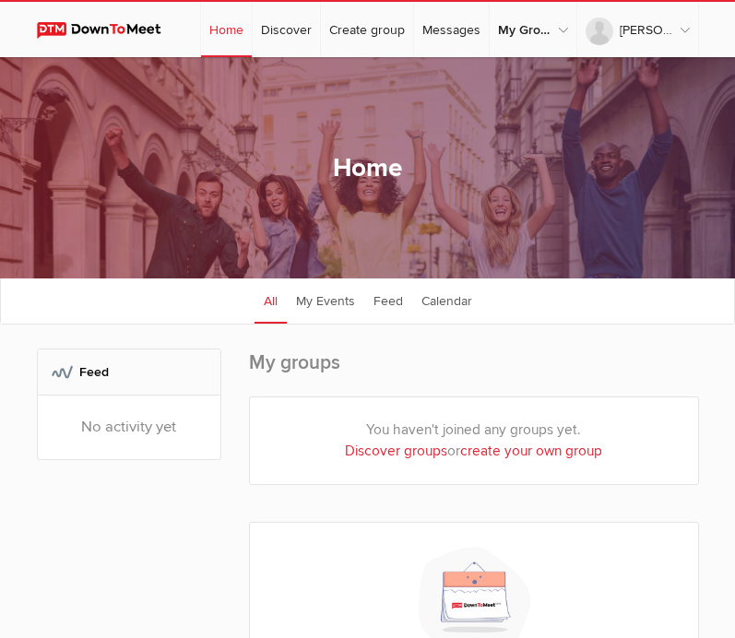
click at [372, 454] on link "Discover groups" at bounding box center [396, 451] width 102 height 18
select select "null"
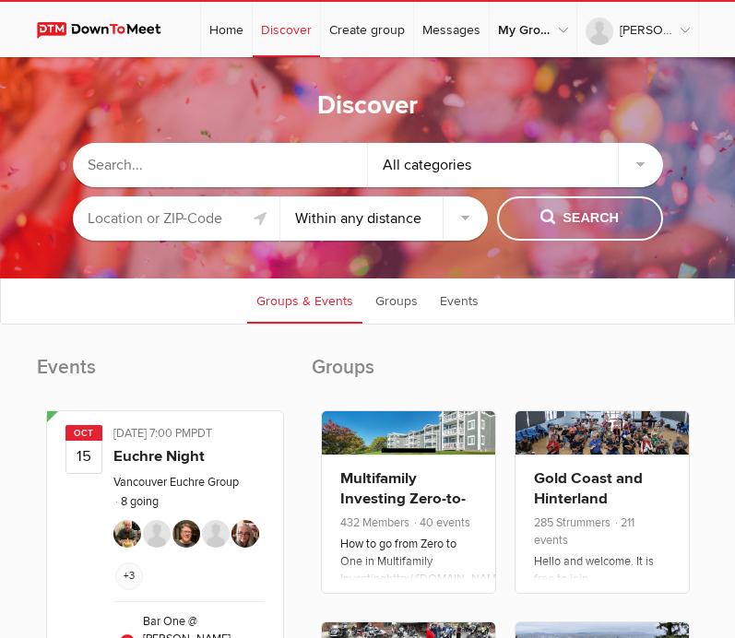
click at [263, 175] on input "text" at bounding box center [220, 165] width 295 height 44
type input "over 60"
click at [156, 220] on input "text" at bounding box center [176, 218] width 207 height 44
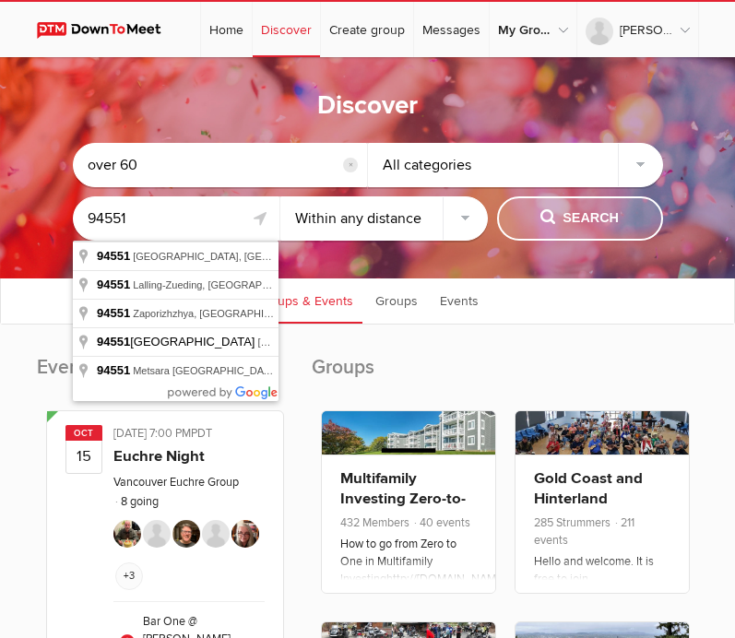
type input "94551"
click at [583, 215] on span "Search" at bounding box center [579, 218] width 78 height 20
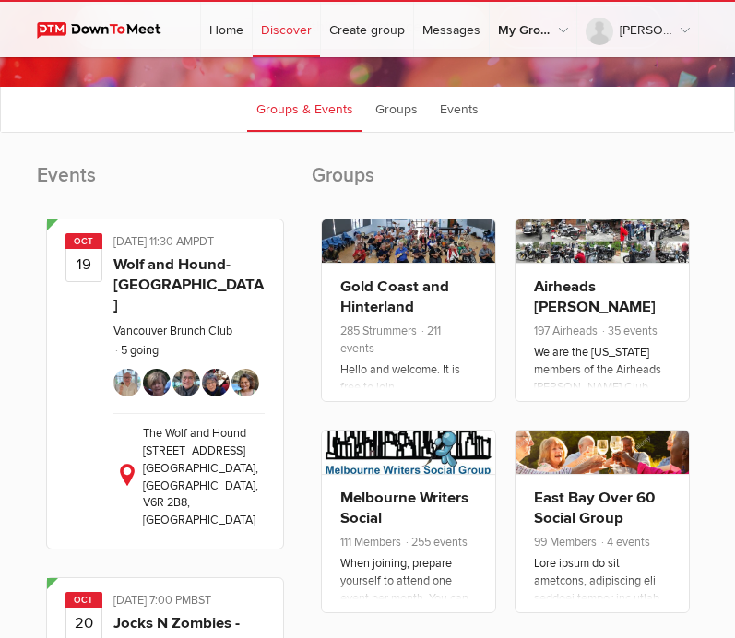
scroll to position [194, 0]
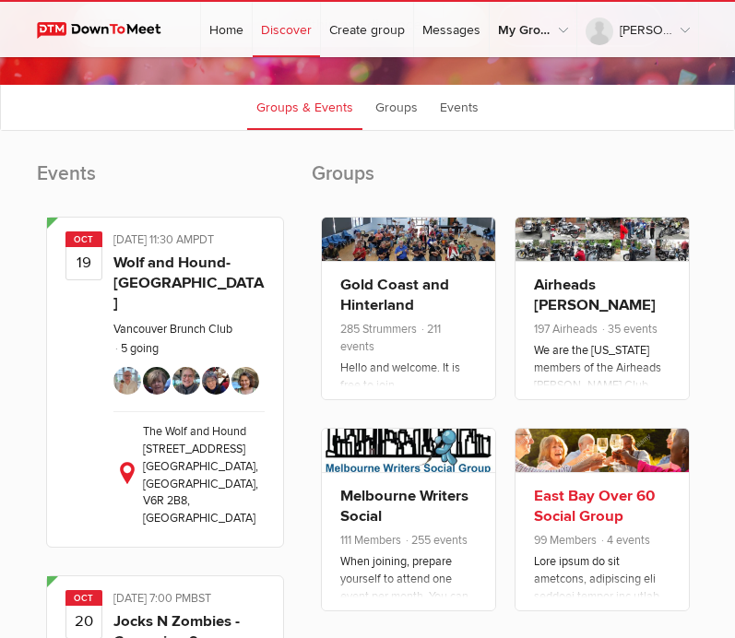
click at [570, 505] on link "East Bay Over 60 Social Group" at bounding box center [594, 506] width 121 height 39
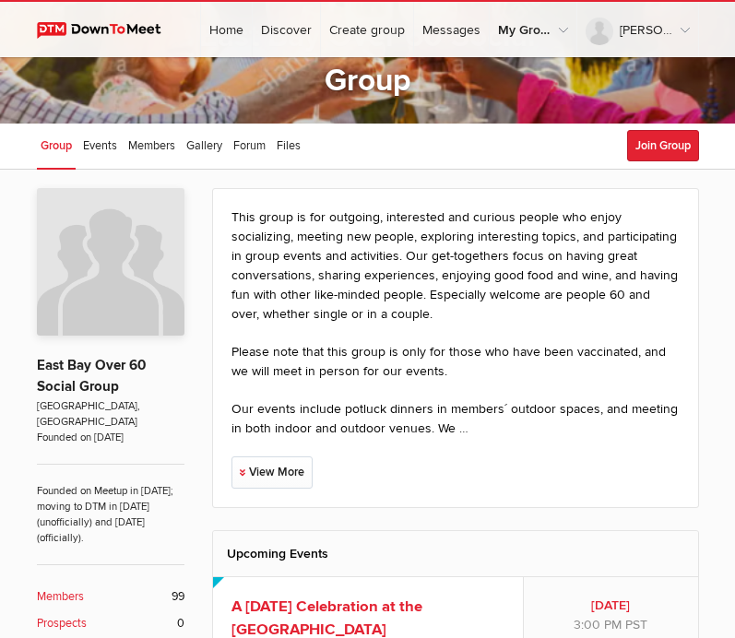
scroll to position [103, 0]
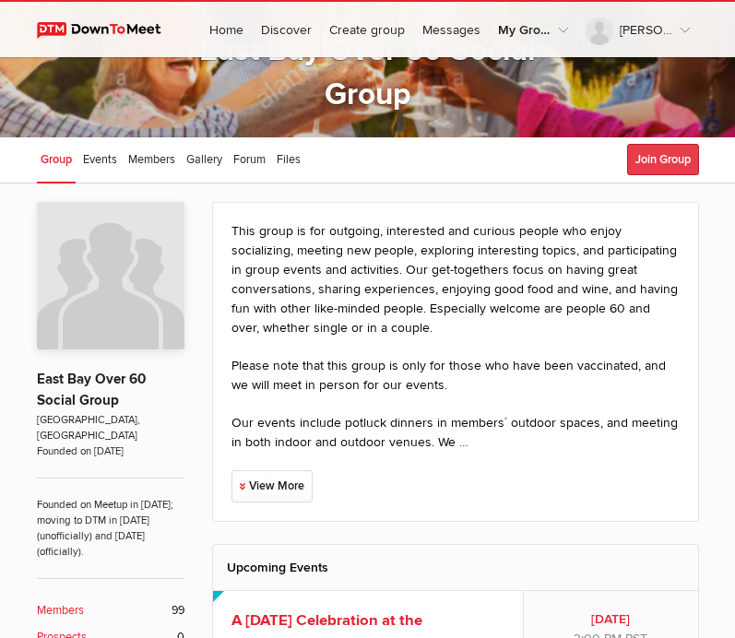
click at [671, 160] on button "Join Group" at bounding box center [663, 159] width 72 height 31
